Goal: Transaction & Acquisition: Purchase product/service

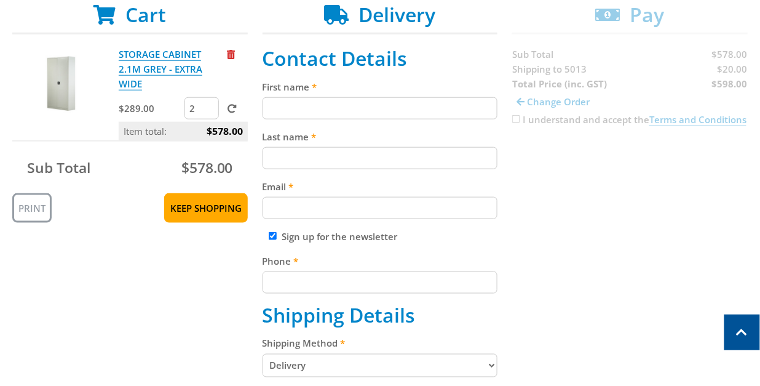
scroll to position [256, 0]
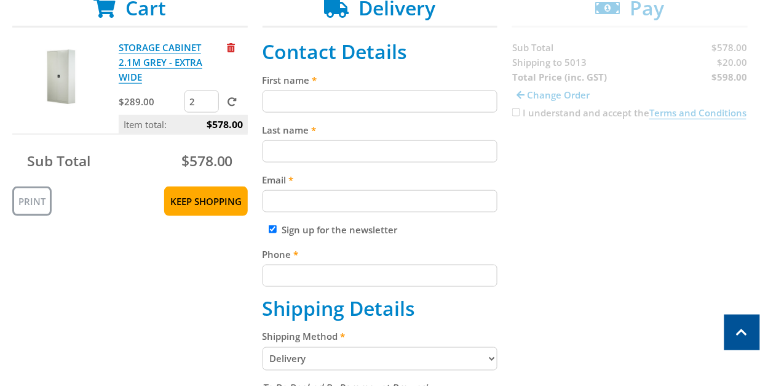
click at [375, 102] on input "First name" at bounding box center [381, 101] width 236 height 22
type input "[PERSON_NAME]"
click at [309, 204] on input "Email" at bounding box center [381, 201] width 236 height 22
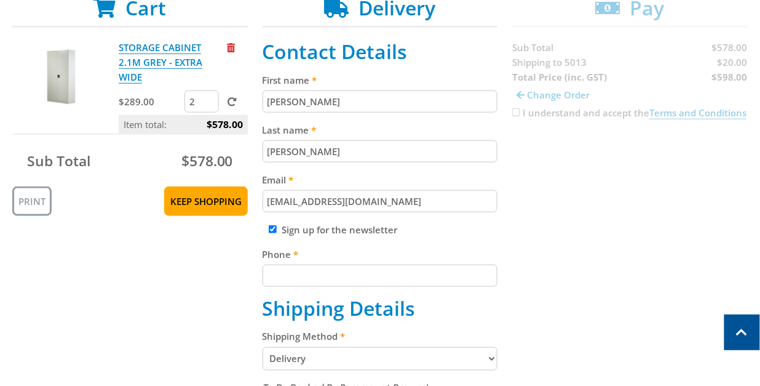
type input "[EMAIL_ADDRESS][DOMAIN_NAME]"
click at [303, 276] on input "Phone" at bounding box center [381, 275] width 236 height 22
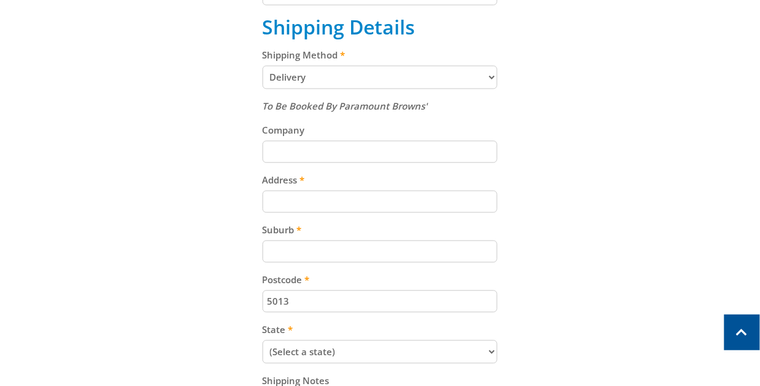
scroll to position [542, 0]
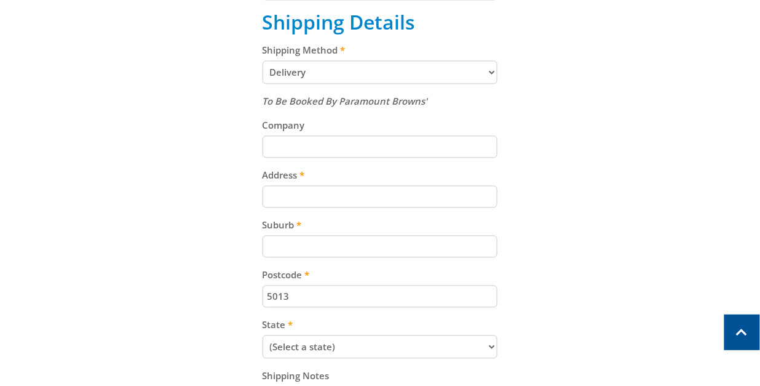
type input "04391187766"
click at [352, 144] on input "Company" at bounding box center [381, 147] width 236 height 22
type input "Den-Jet Australia Pty Ltd"
click at [284, 201] on input "Address" at bounding box center [381, 197] width 236 height 22
type input "[STREET_ADDRESS][PERSON_NAME]"
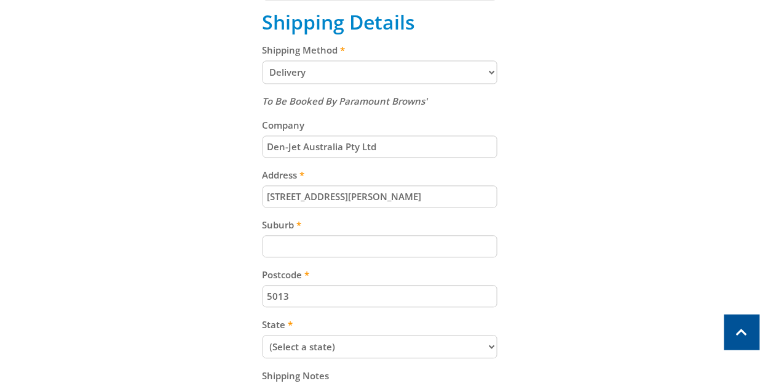
click at [292, 245] on input "Suburb" at bounding box center [381, 247] width 236 height 22
type input "[PERSON_NAME]"
click at [344, 346] on select "(Select a state) [GEOGRAPHIC_DATA] [GEOGRAPHIC_DATA] [GEOGRAPHIC_DATA] [GEOGRAP…" at bounding box center [381, 346] width 236 height 23
select select "SA"
click at [263, 335] on select "(Select a state) [GEOGRAPHIC_DATA] [GEOGRAPHIC_DATA] [GEOGRAPHIC_DATA] [GEOGRAP…" at bounding box center [381, 346] width 236 height 23
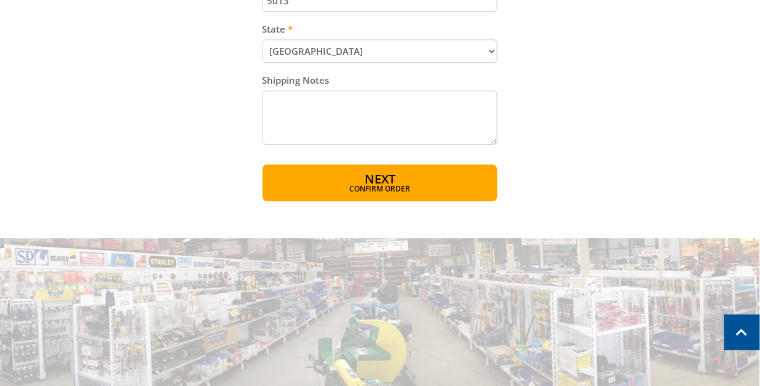
scroll to position [857, 0]
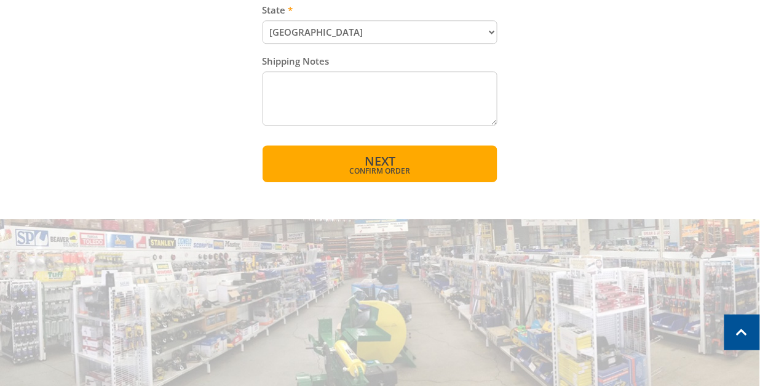
click at [372, 168] on span "Confirm order" at bounding box center [380, 170] width 183 height 7
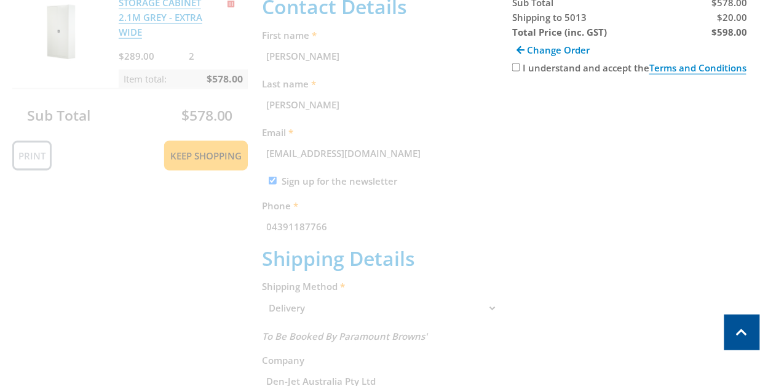
scroll to position [252, 0]
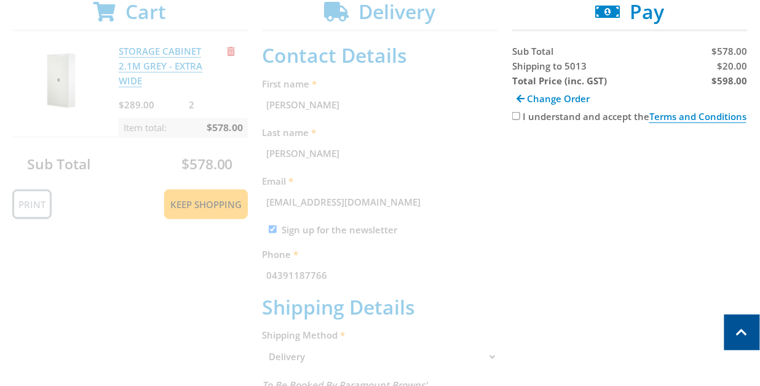
click at [516, 114] on input "I understand and accept the Terms and Conditions" at bounding box center [516, 116] width 8 height 8
checkbox input "true"
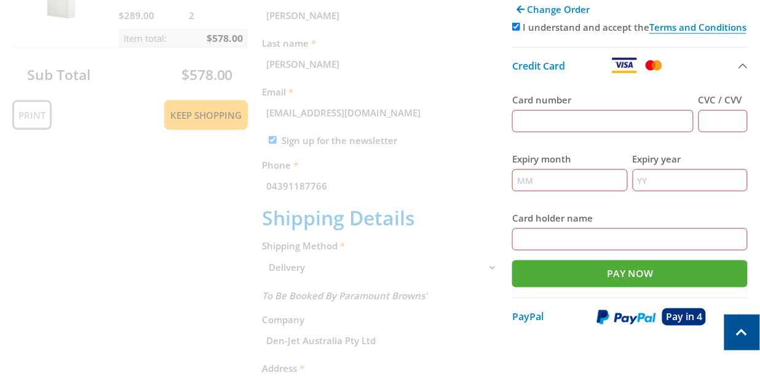
scroll to position [356, 0]
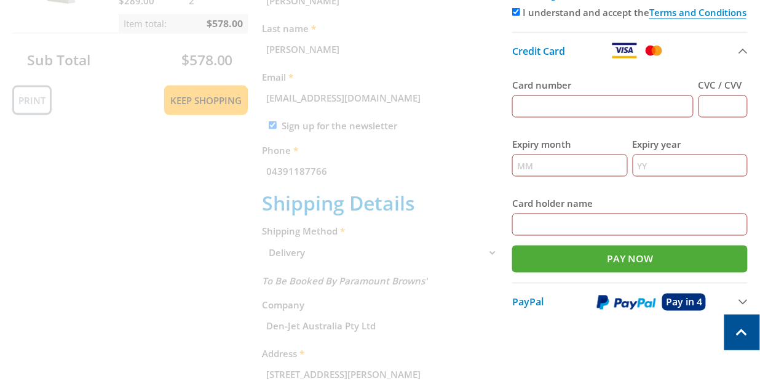
click at [571, 93] on div "Card number" at bounding box center [602, 97] width 181 height 40
click at [553, 103] on input "Card number" at bounding box center [602, 106] width 181 height 22
type input "[CREDIT_CARD_NUMBER]"
click at [720, 95] on input "CVC / CVV" at bounding box center [723, 106] width 49 height 22
type input "597"
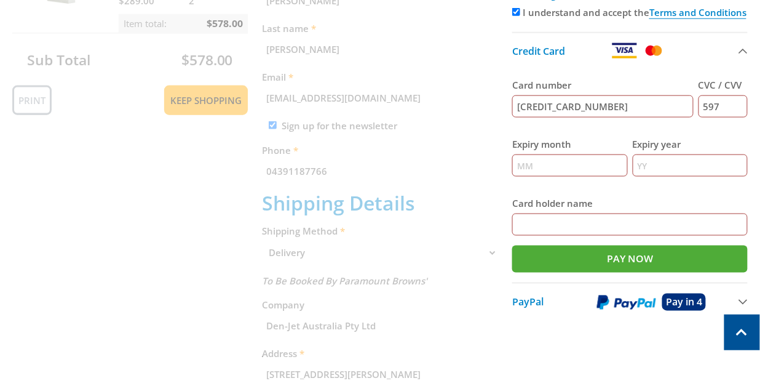
click at [527, 165] on input "Expiry month" at bounding box center [569, 165] width 115 height 22
type input "06"
click at [653, 164] on input "Expiry year" at bounding box center [690, 165] width 115 height 22
type input "27"
click at [555, 217] on input "Card holder name" at bounding box center [630, 224] width 236 height 22
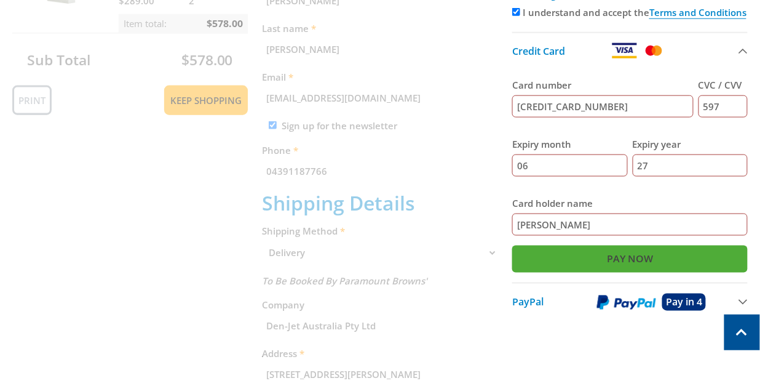
type input "[PERSON_NAME]"
click at [610, 262] on input "Pay Now" at bounding box center [630, 258] width 236 height 27
type input "Paying..."
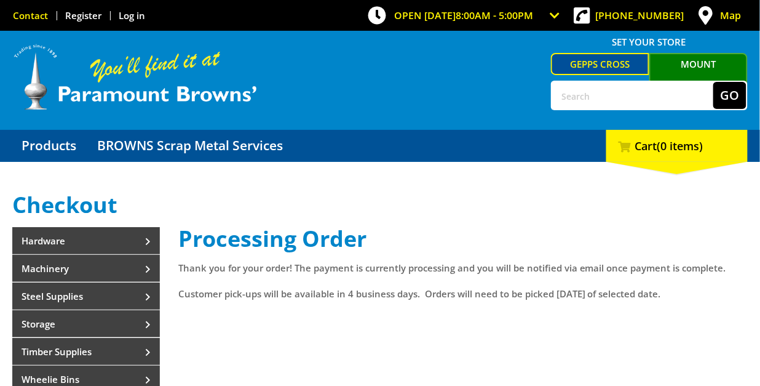
click at [40, 15] on link "Contact" at bounding box center [30, 15] width 35 height 12
